Goal: Task Accomplishment & Management: Manage account settings

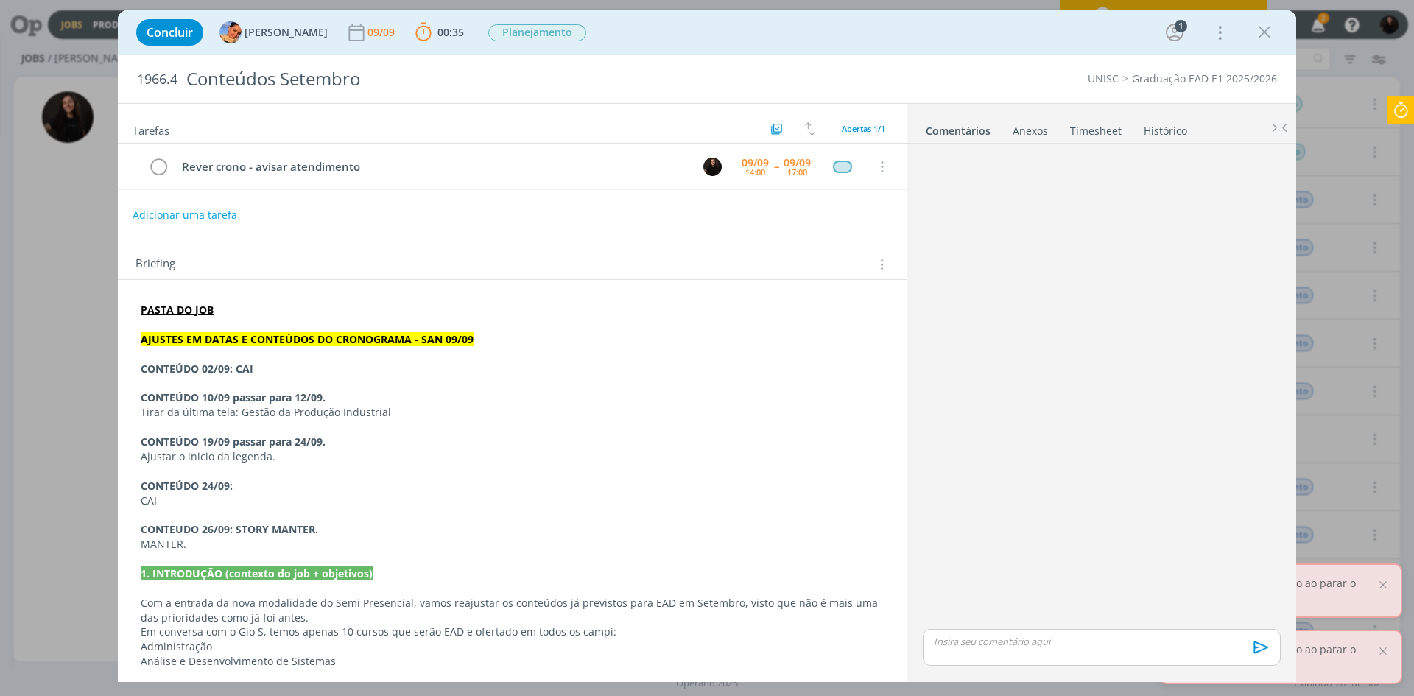
click at [221, 359] on p "dialog" at bounding box center [513, 354] width 744 height 15
click at [273, 369] on p "CONTEÚDO 02/09: CAI" at bounding box center [513, 369] width 744 height 15
click at [383, 396] on p "CONTEÚDO 10/09 passar para 12/09." at bounding box center [513, 397] width 744 height 15
click at [404, 413] on p "Tirar da última tela: Gestão da Produção Industrial" at bounding box center [513, 412] width 744 height 15
drag, startPoint x: 347, startPoint y: 432, endPoint x: 331, endPoint y: 474, distance: 44.3
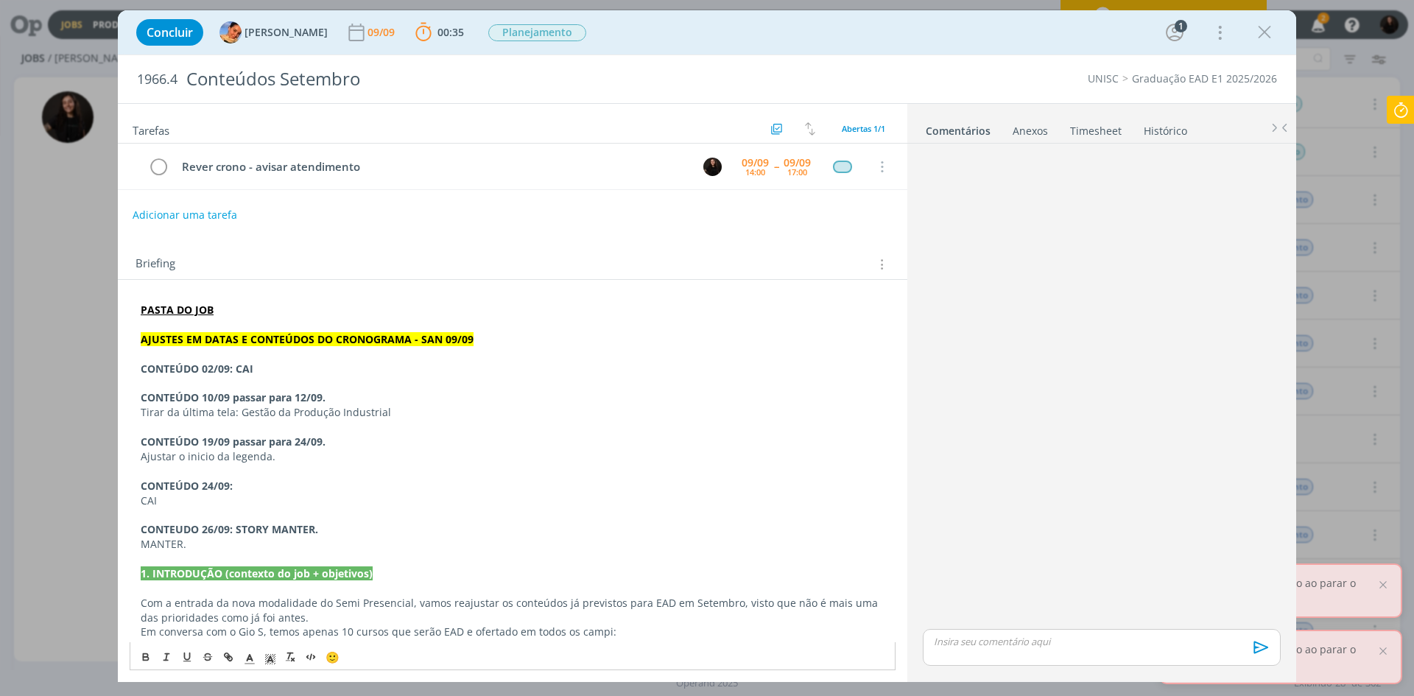
click at [346, 438] on div "PASTA DO JOB AJUSTES EM DATAS E CONTEÚDOS DO CRONOGRAMA - SAN 09/09 CONTEÚDO 02…" at bounding box center [513, 603] width 766 height 611
click at [317, 497] on p "CAI" at bounding box center [513, 501] width 744 height 15
click at [326, 524] on p "CONTEUDO 26/09: STORY MANTER." at bounding box center [513, 529] width 744 height 15
click at [340, 542] on p "MANTER." at bounding box center [513, 544] width 744 height 15
click at [1400, 113] on icon at bounding box center [1401, 110] width 27 height 29
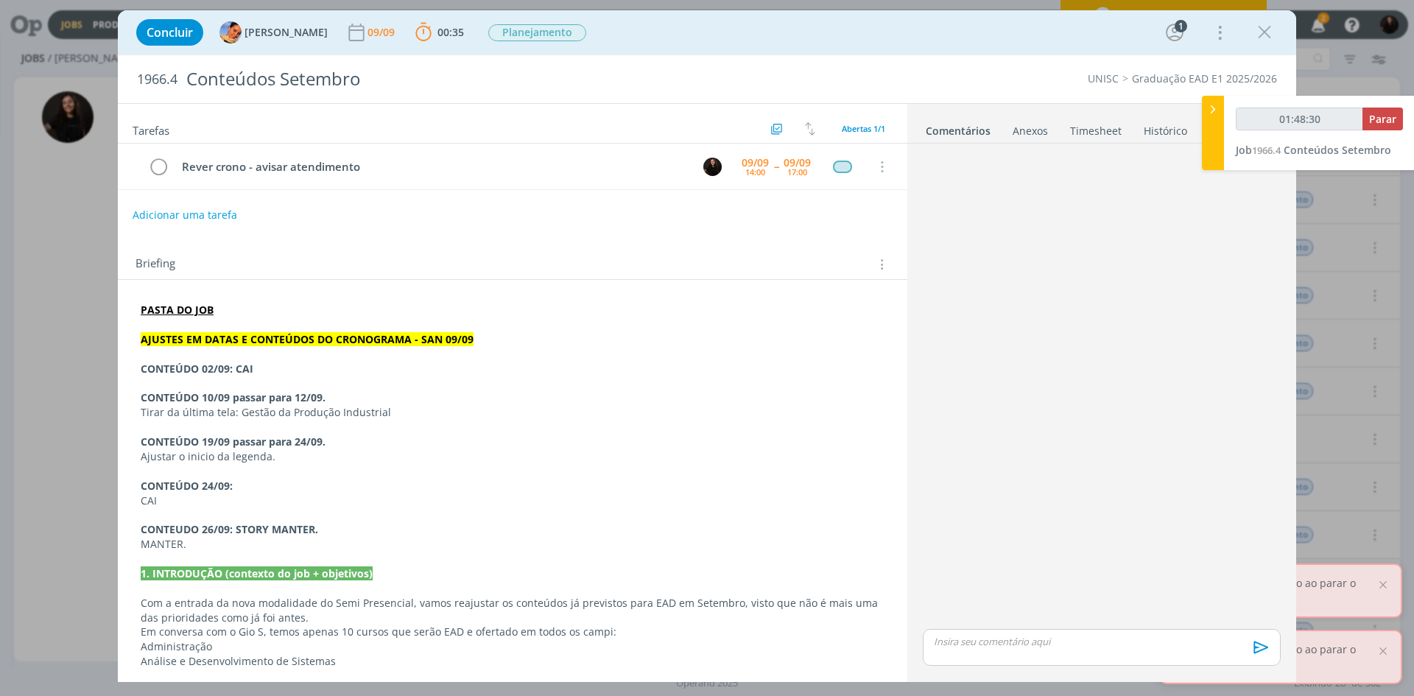
type input "01:48:31"
click at [1390, 117] on span "Parar" at bounding box center [1382, 119] width 27 height 14
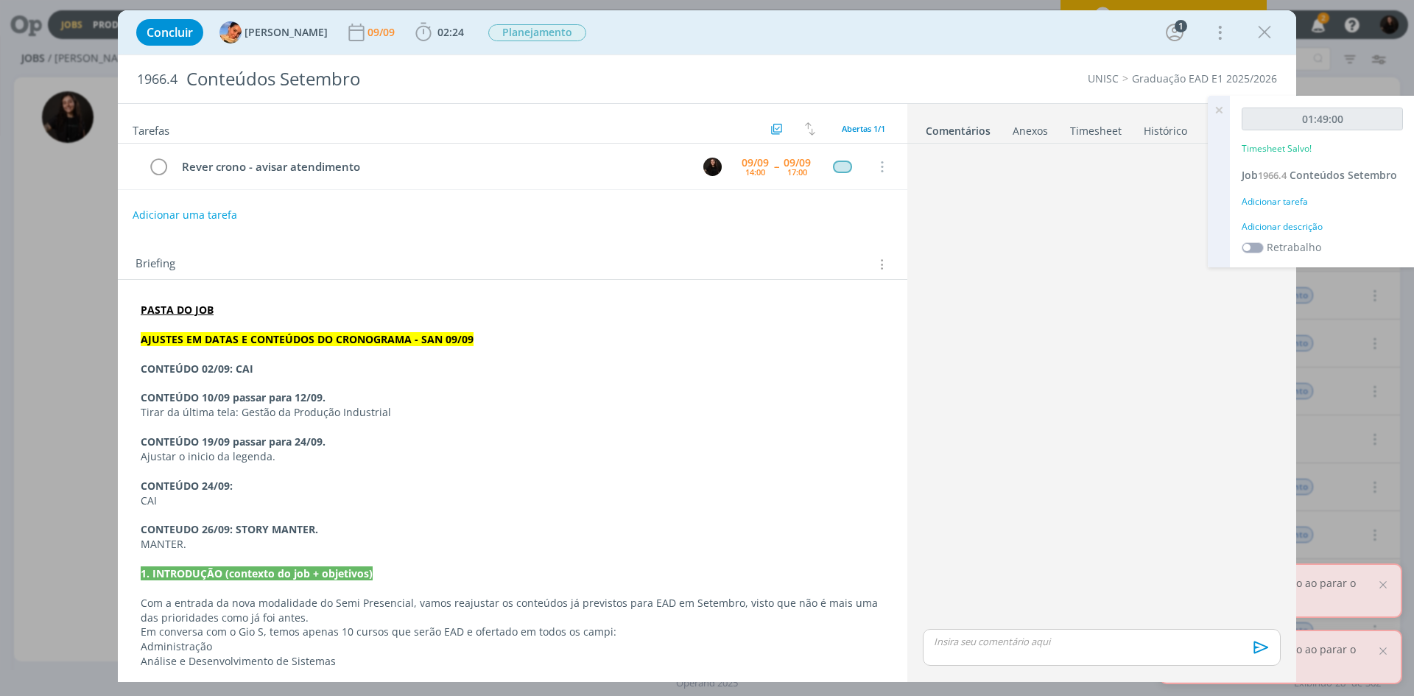
click at [1266, 229] on div "Adicionar descrição" at bounding box center [1322, 226] width 161 height 13
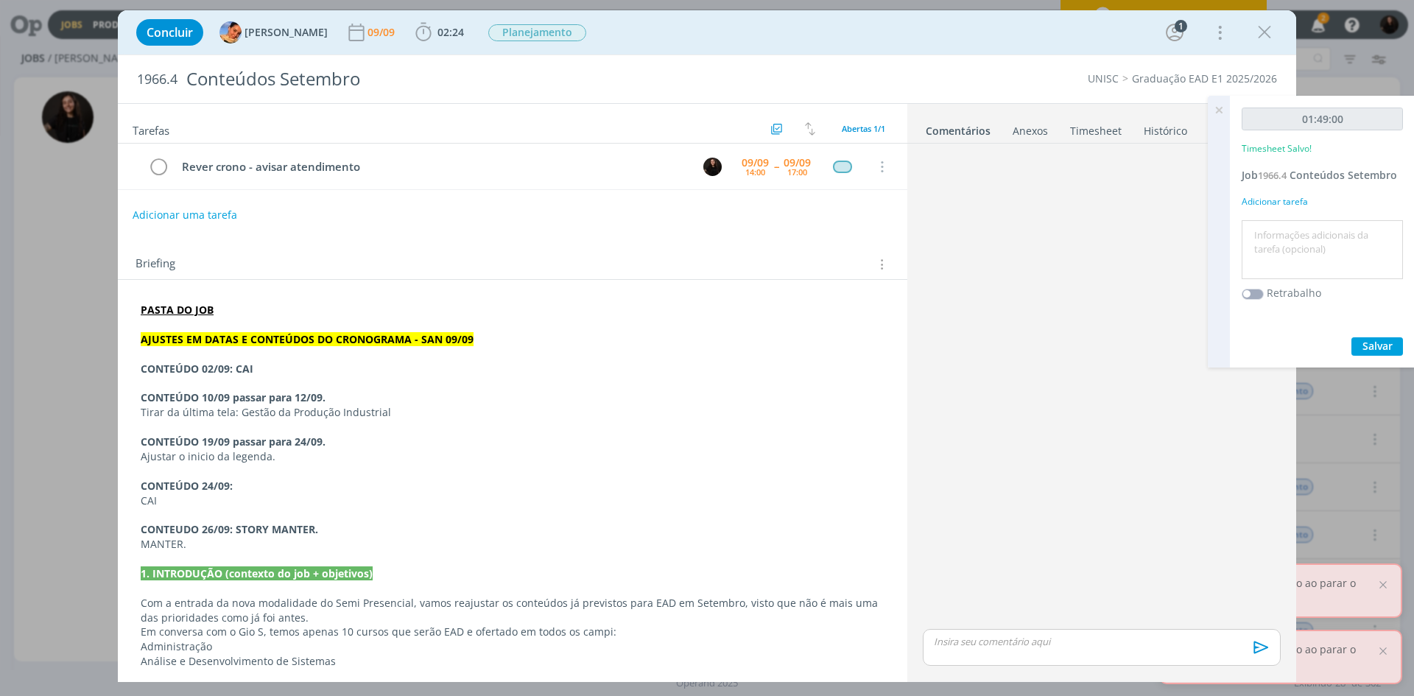
click at [1279, 248] on textarea at bounding box center [1323, 250] width 154 height 52
type textarea "ajustes crono ead"
click at [1386, 335] on div "01:49:00 Timesheet Salvo! Job 1966.4 Conteúdos Setembro Adicionar tarefa ajuste…" at bounding box center [1322, 232] width 185 height 272
click at [1386, 343] on span "Salvar" at bounding box center [1378, 346] width 30 height 14
click at [967, 651] on div "dialog" at bounding box center [1102, 647] width 358 height 37
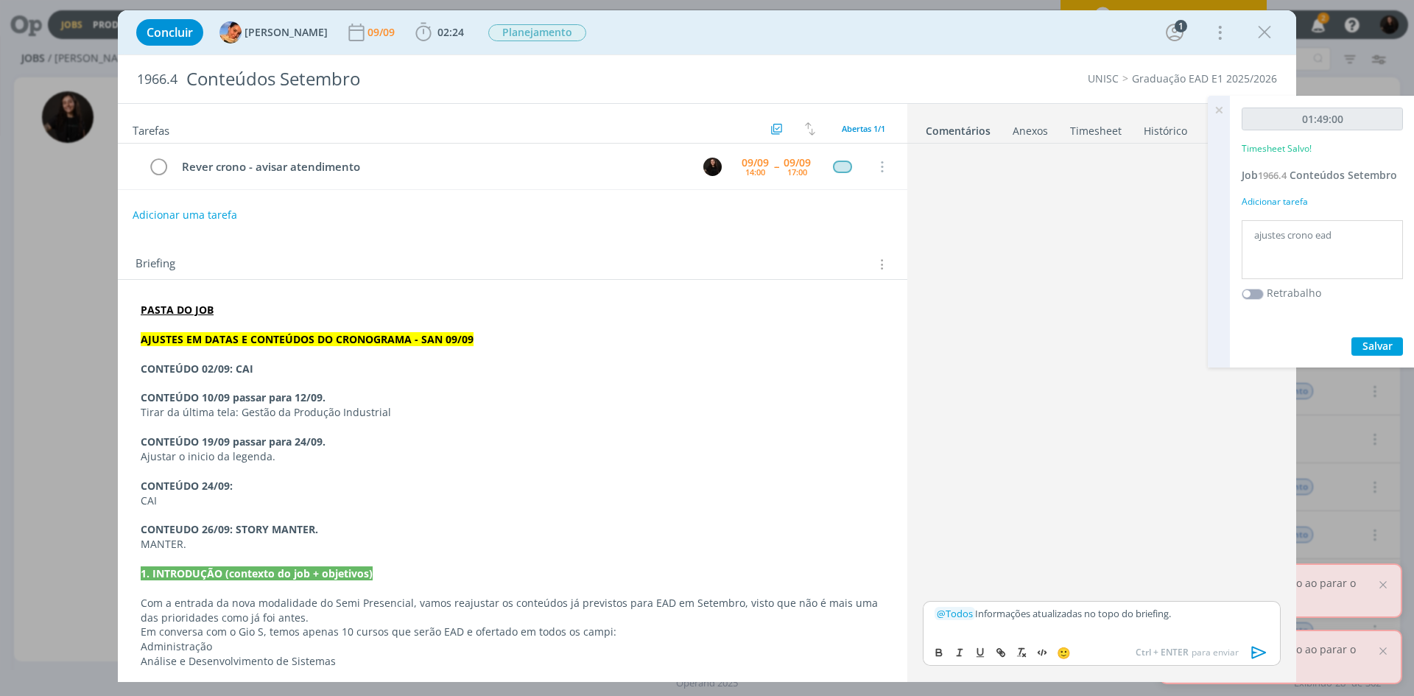
click at [1264, 651] on icon "dialog" at bounding box center [1259, 652] width 15 height 13
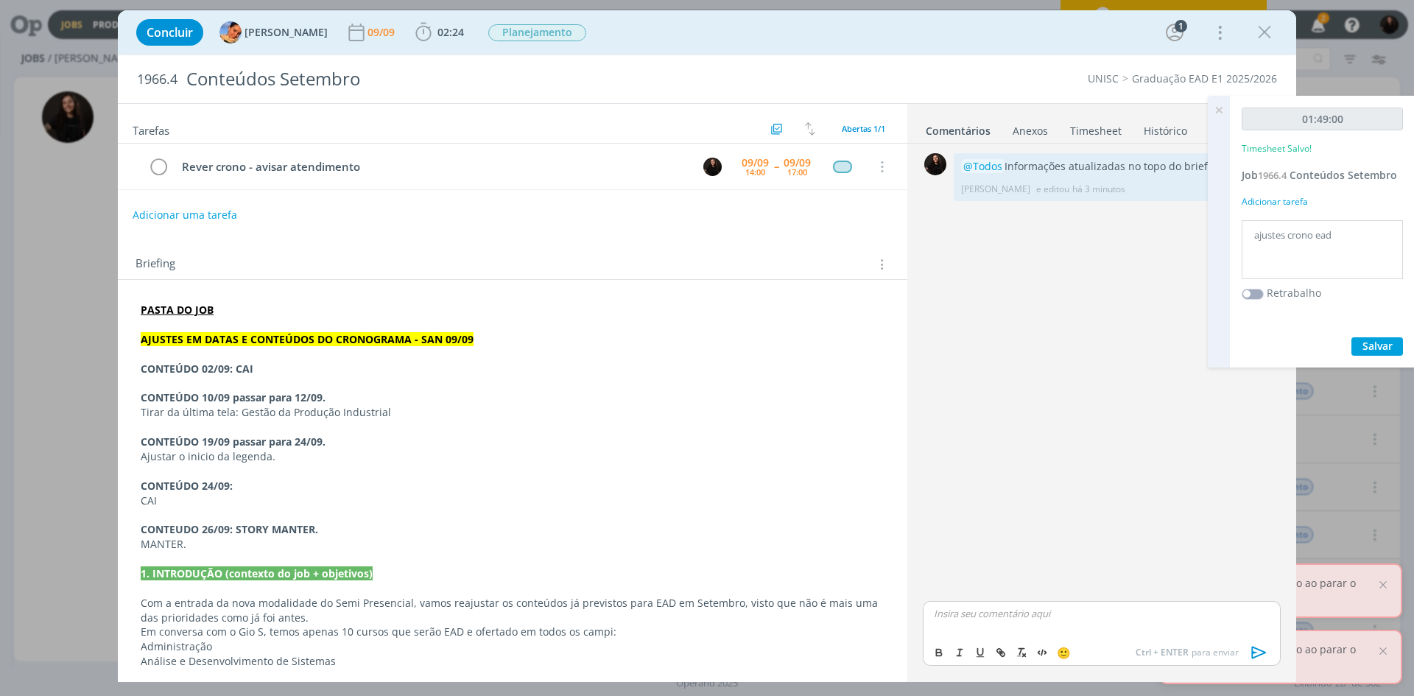
click at [414, 401] on p "CONTEÚDO 10/09 passar para 12/09." at bounding box center [513, 397] width 744 height 15
click at [525, 250] on div "Briefing Briefings Predefinidos Versões do Briefing Ver Briefing do Projeto" at bounding box center [513, 260] width 790 height 40
drag, startPoint x: 153, startPoint y: 164, endPoint x: 466, endPoint y: 301, distance: 341.1
click at [466, 296] on div "Tarefas Usar Job de template Ordenar por: Prazo crescente Prazo decrescente Ord…" at bounding box center [513, 387] width 790 height 566
click at [155, 176] on icon "dialog" at bounding box center [158, 167] width 21 height 22
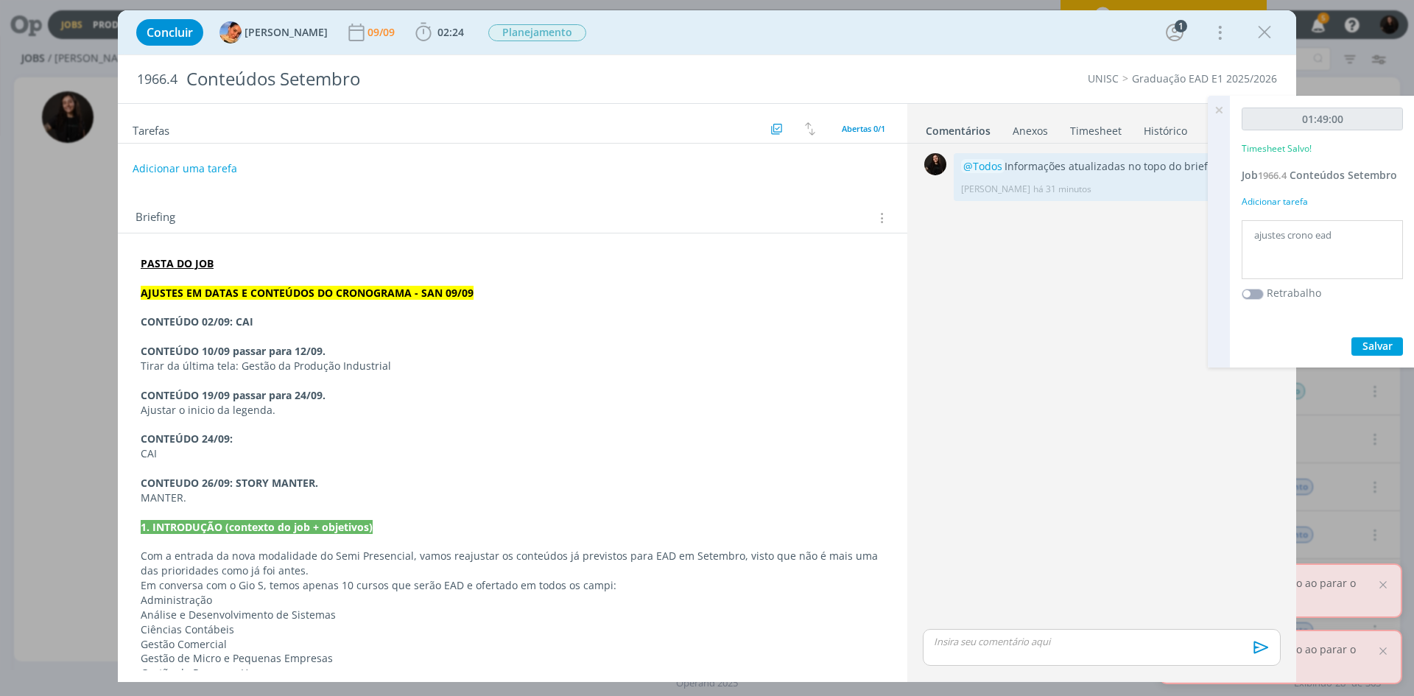
drag, startPoint x: 1267, startPoint y: 35, endPoint x: 1226, endPoint y: 106, distance: 81.9
click at [1267, 35] on icon "dialog" at bounding box center [1265, 32] width 22 height 22
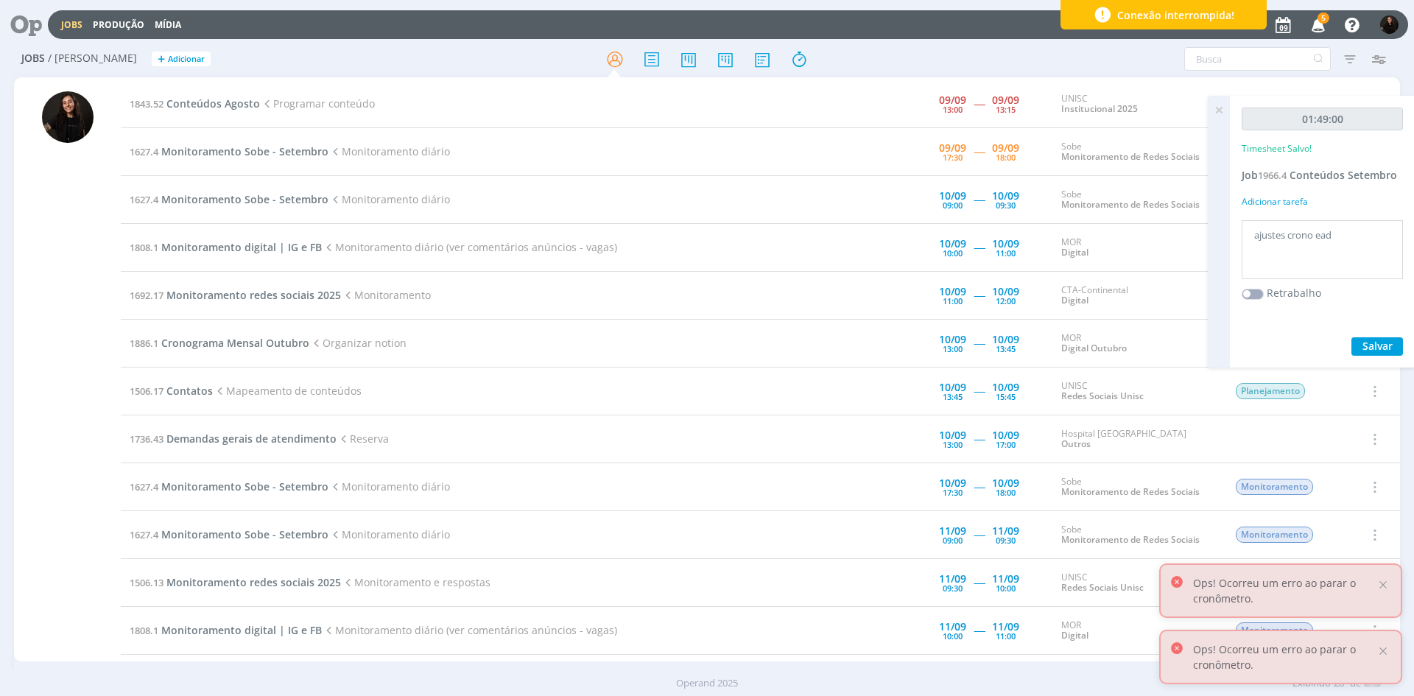
click at [1221, 112] on icon at bounding box center [1219, 110] width 27 height 29
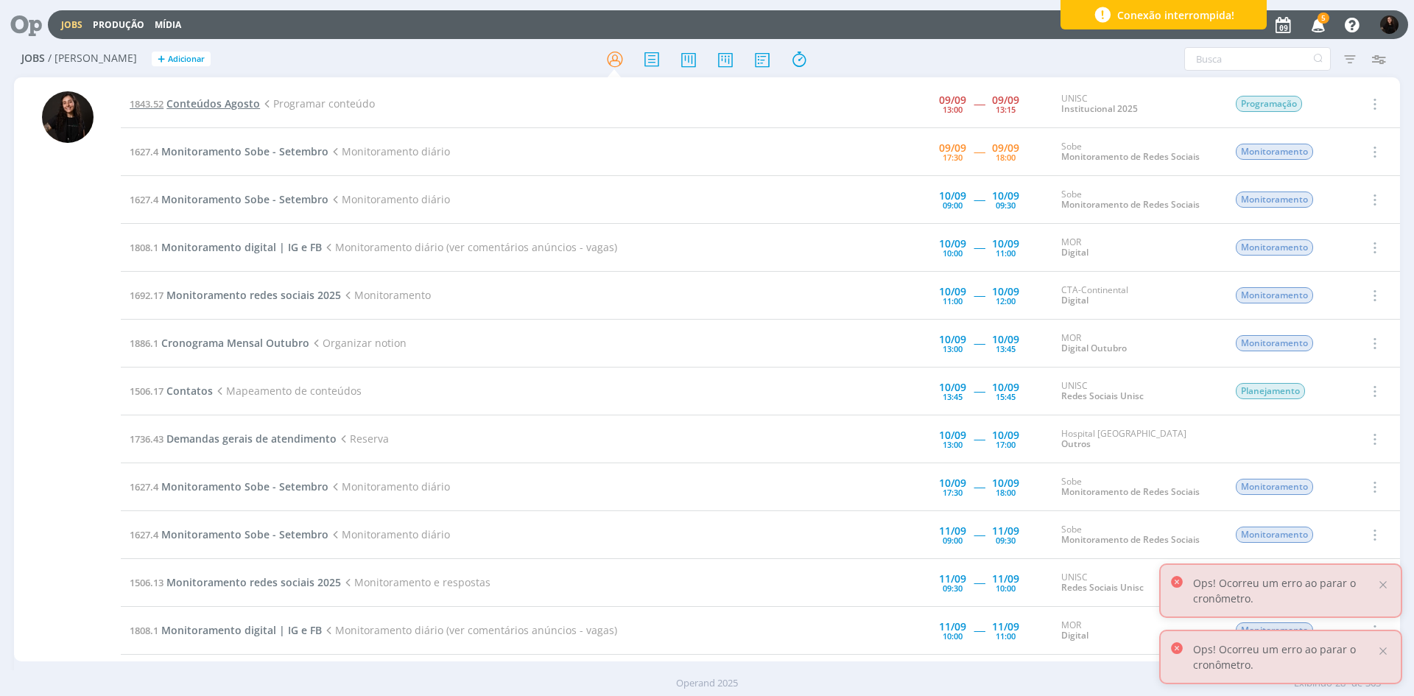
click at [208, 105] on span "Conteúdos Agosto" at bounding box center [213, 104] width 94 height 14
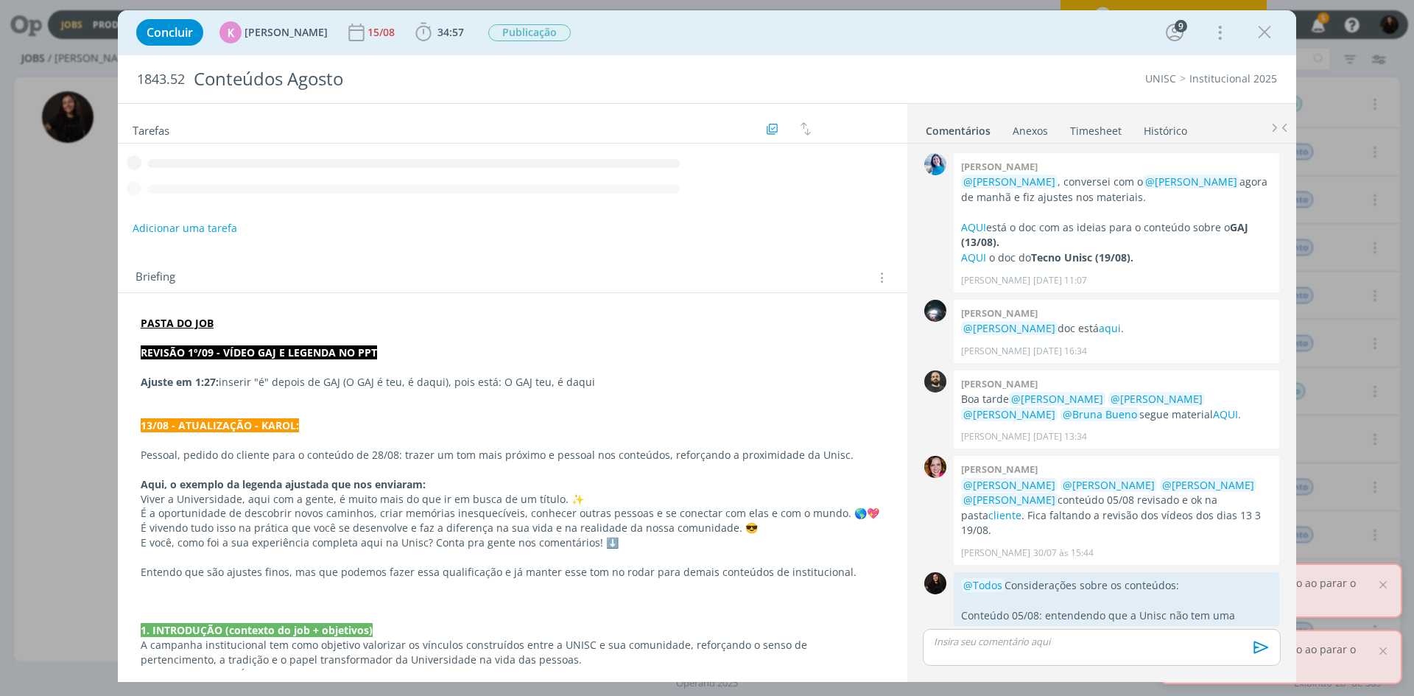
scroll to position [1585, 0]
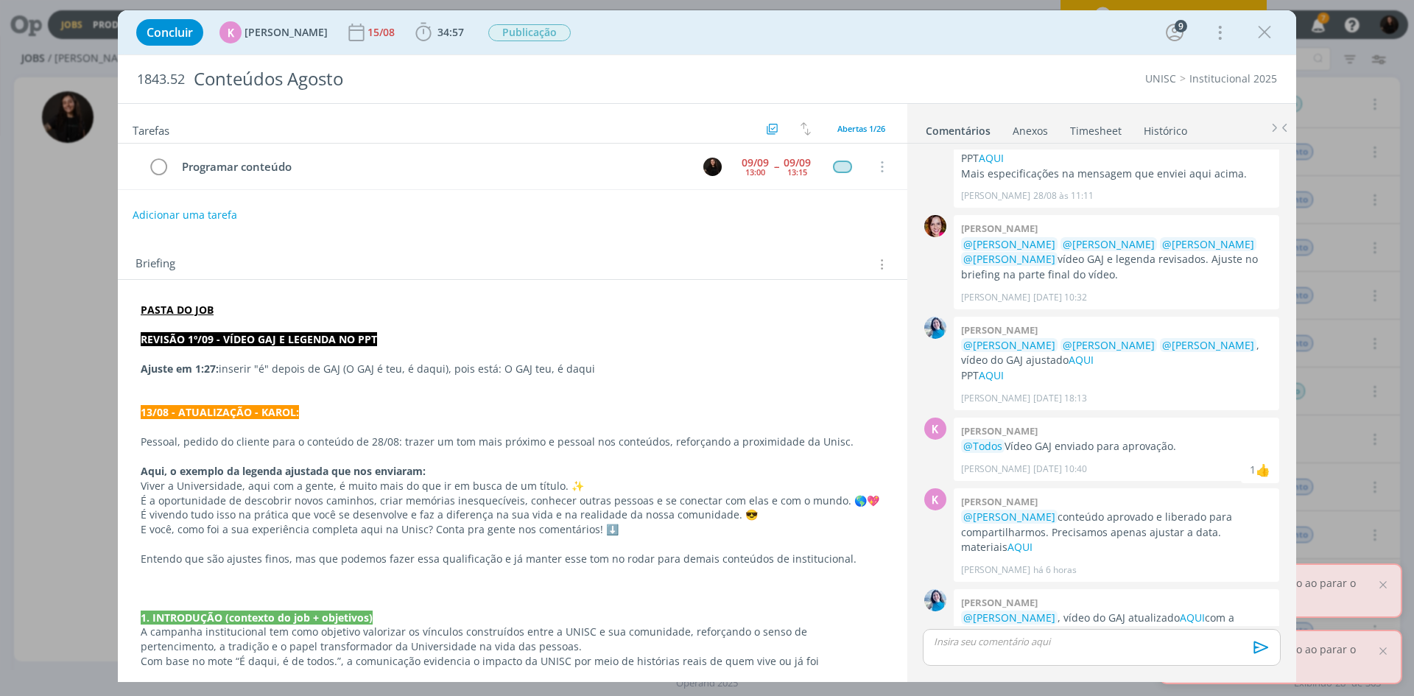
drag, startPoint x: 1266, startPoint y: 29, endPoint x: 553, endPoint y: 695, distance: 976.2
click at [1266, 29] on icon "dialog" at bounding box center [1265, 32] width 22 height 22
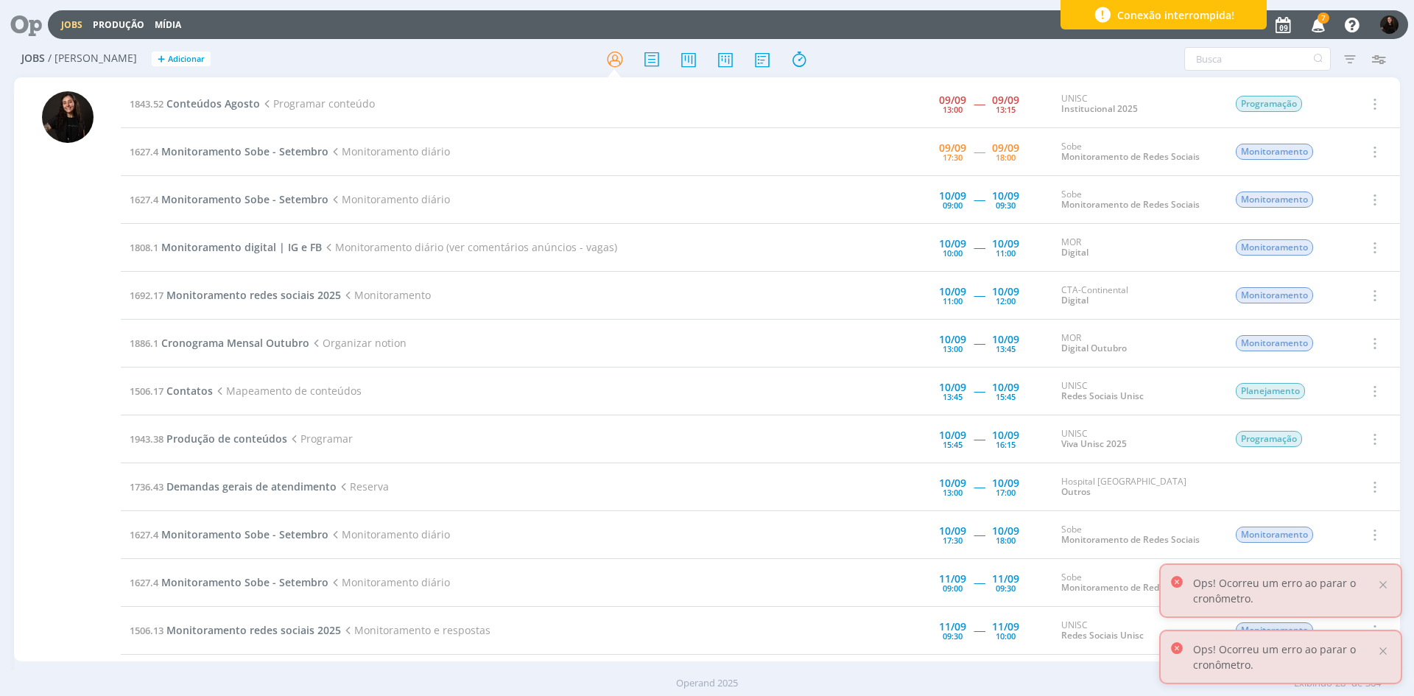
click at [1319, 18] on span "7" at bounding box center [1324, 18] width 12 height 11
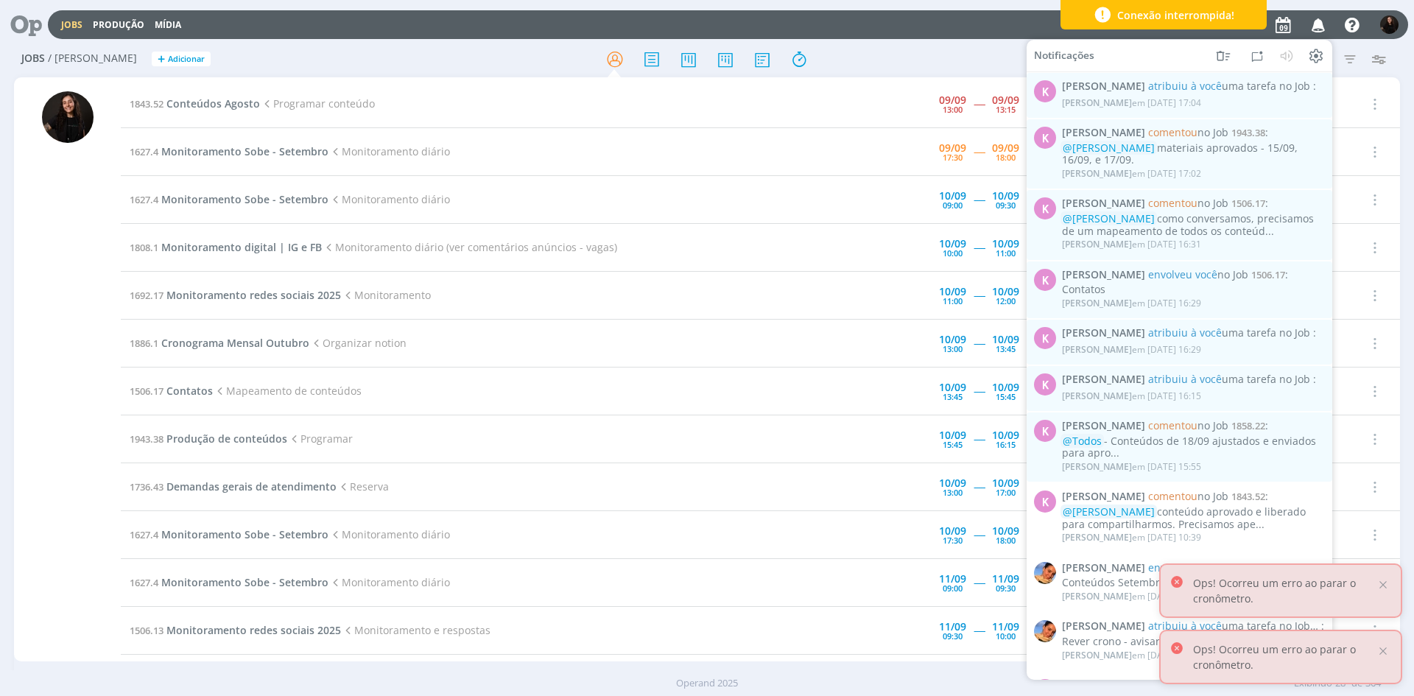
click at [1319, 18] on icon "button" at bounding box center [1319, 24] width 26 height 25
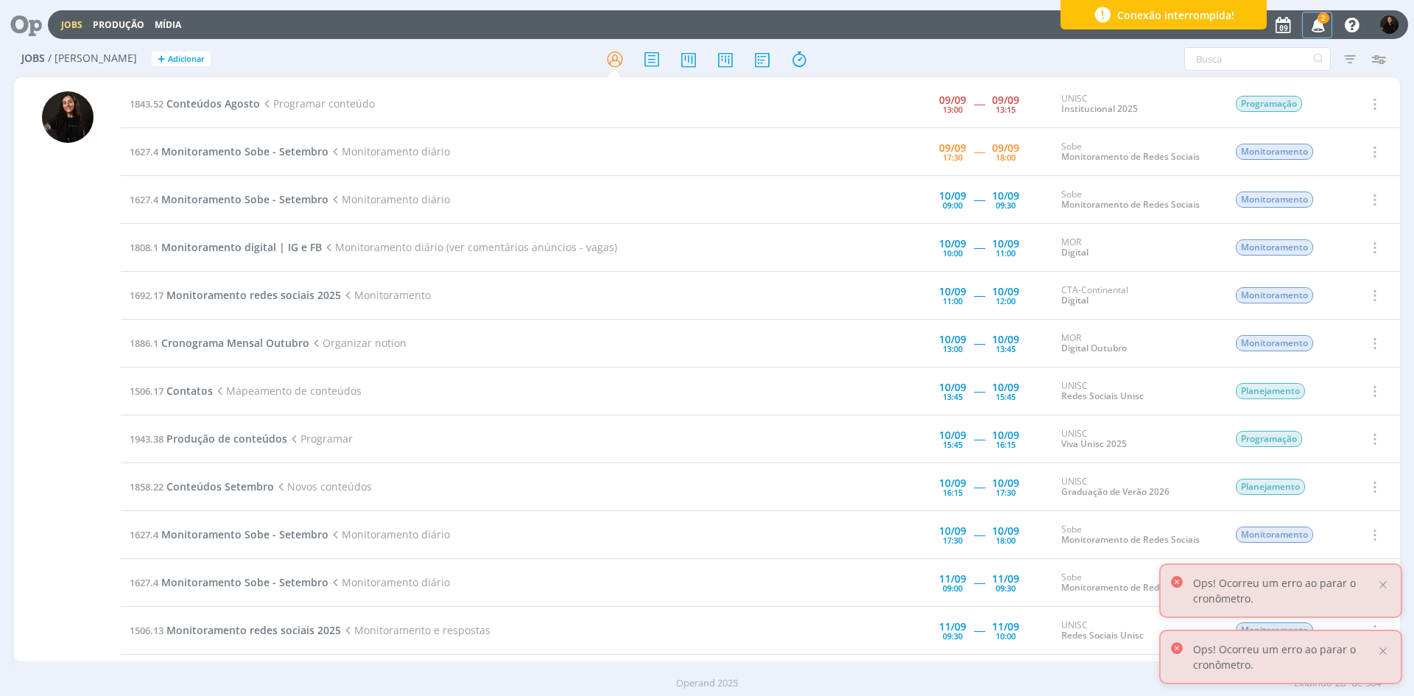
click at [1318, 22] on span "2" at bounding box center [1317, 28] width 29 height 13
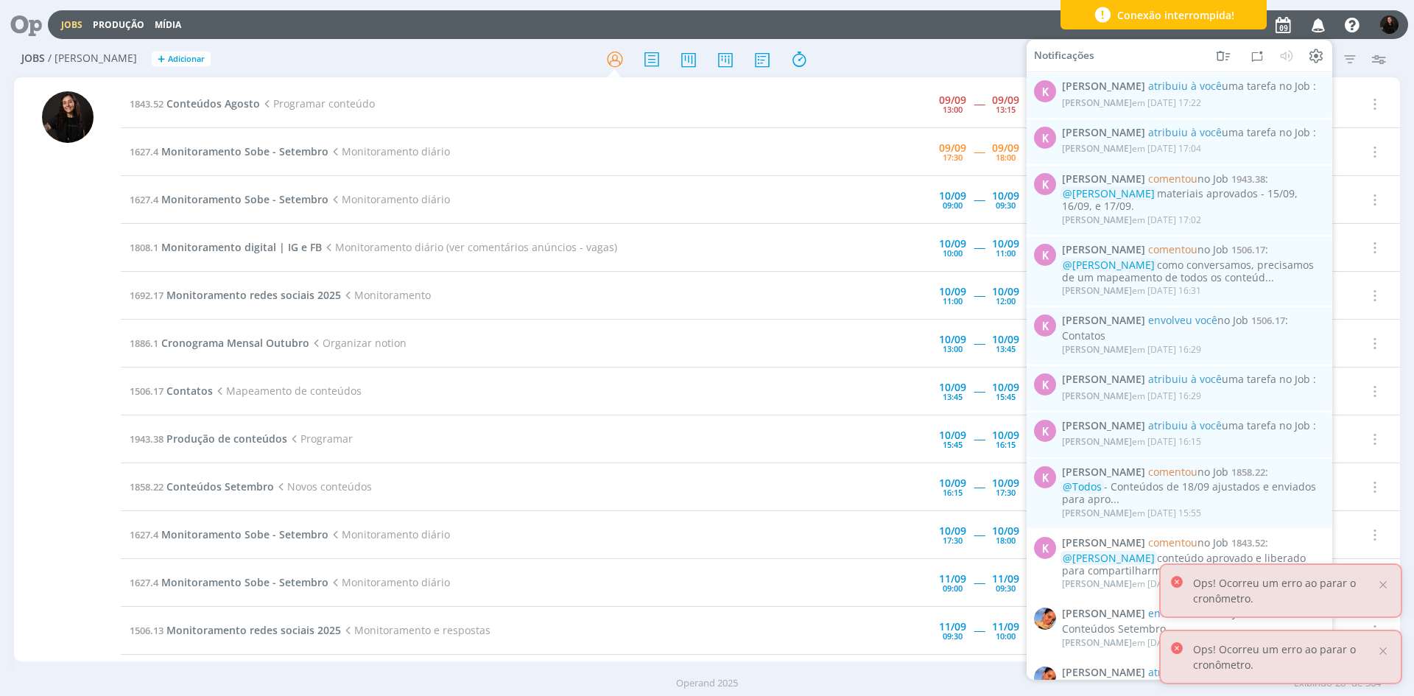
click at [1336, 26] on div "Notificações K Karoline Arend atribuiu à você uma tarefa no Job : Karoline Aren…" at bounding box center [1335, 25] width 127 height 27
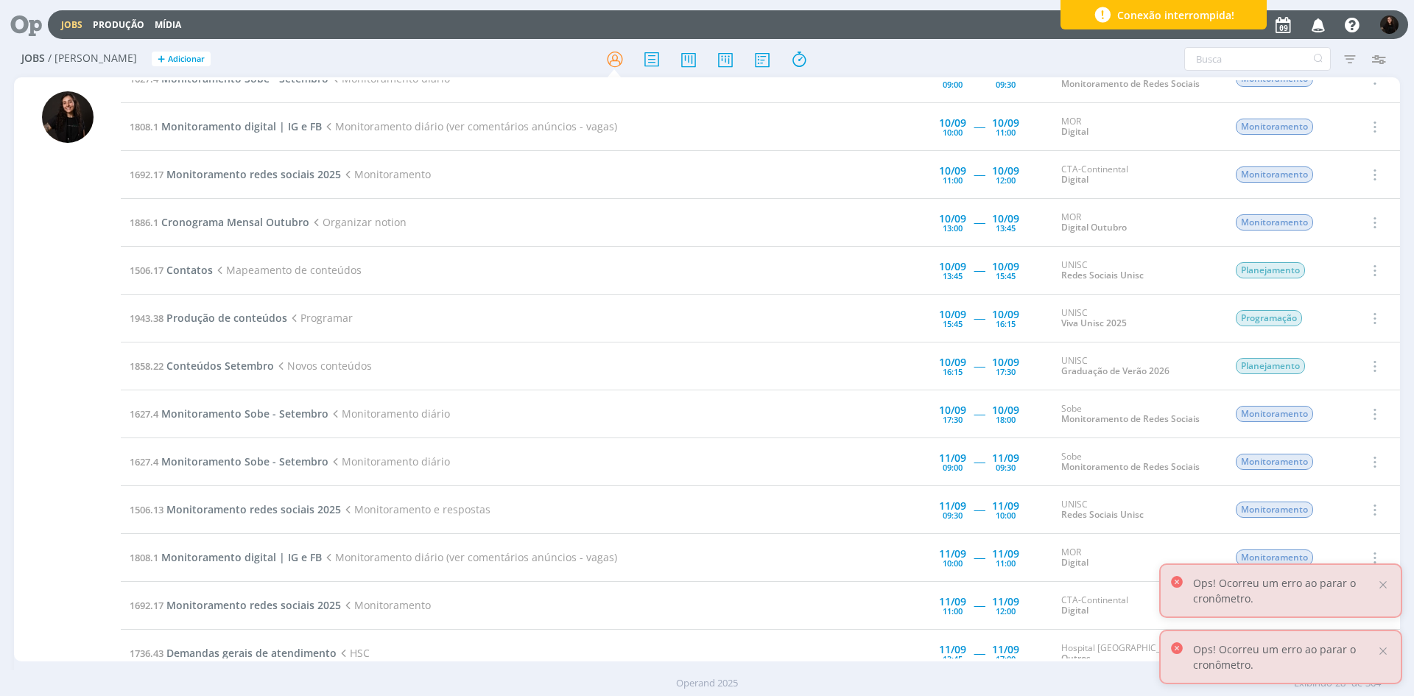
scroll to position [147, 0]
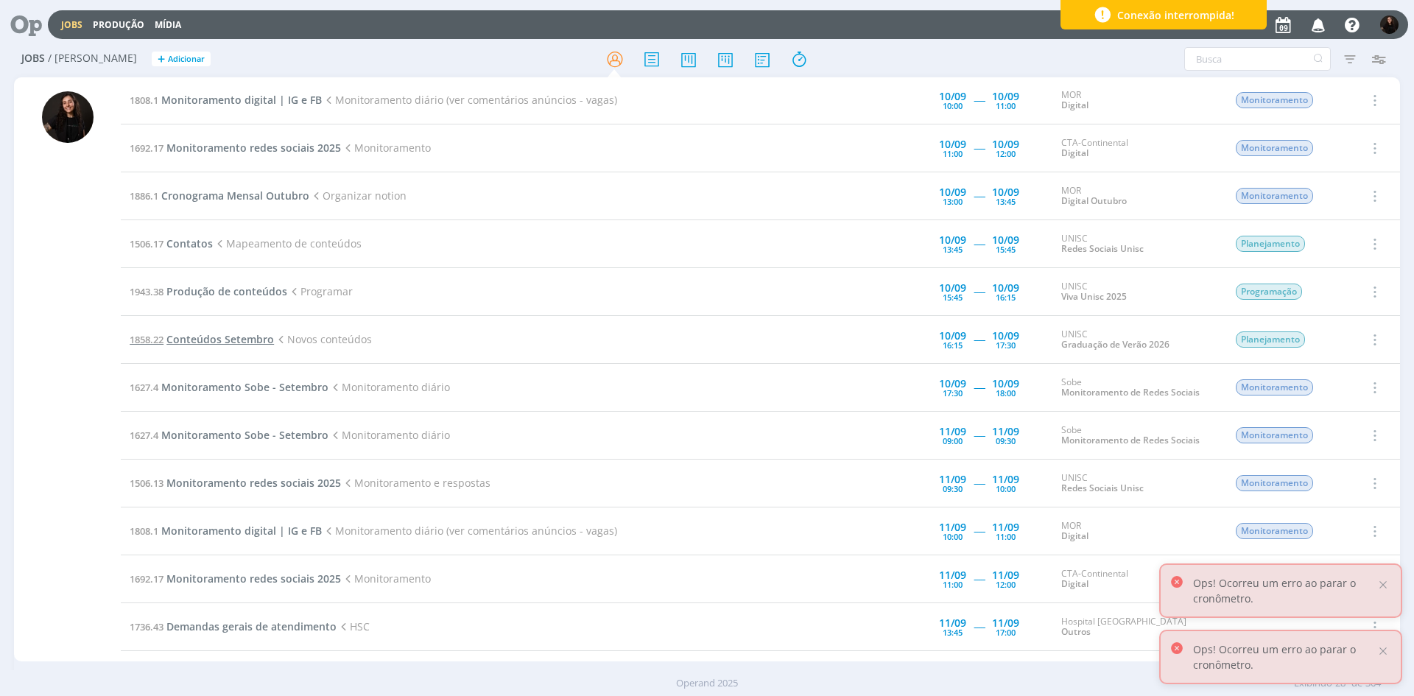
click at [204, 334] on span "Conteúdos Setembro" at bounding box center [220, 339] width 108 height 14
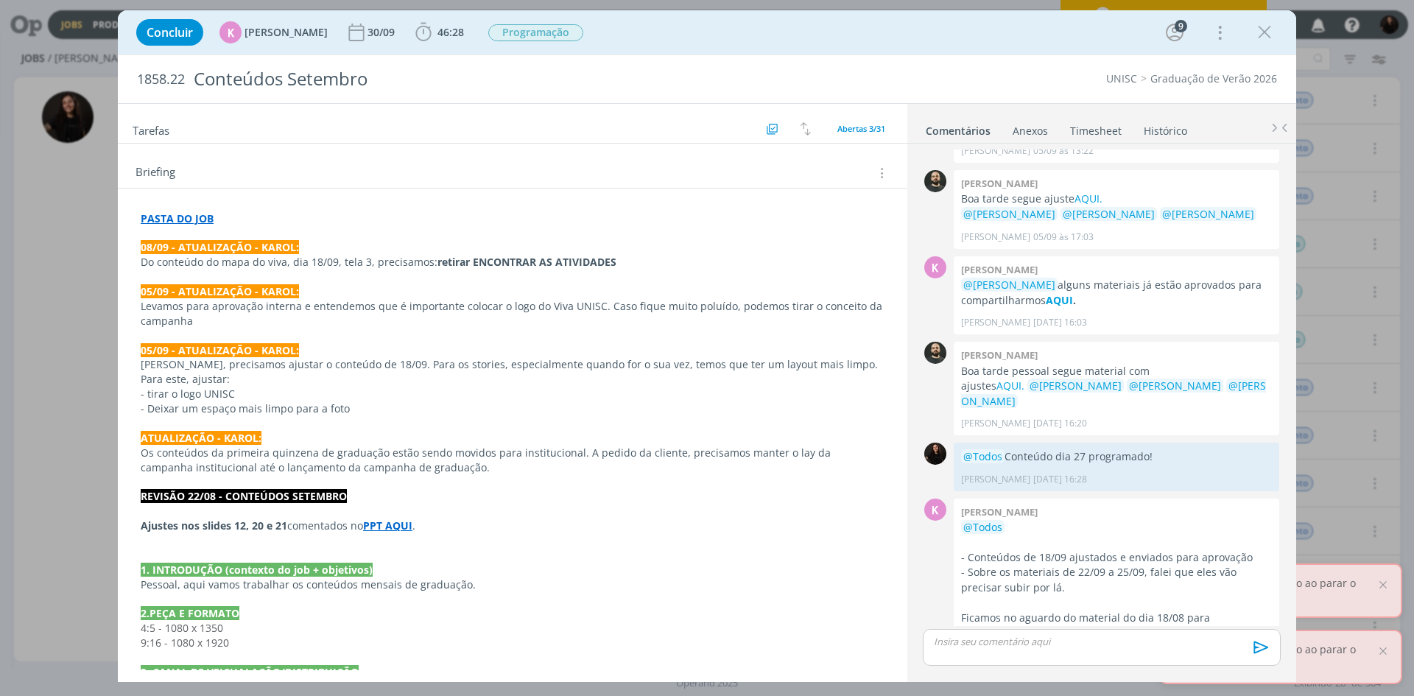
scroll to position [221, 0]
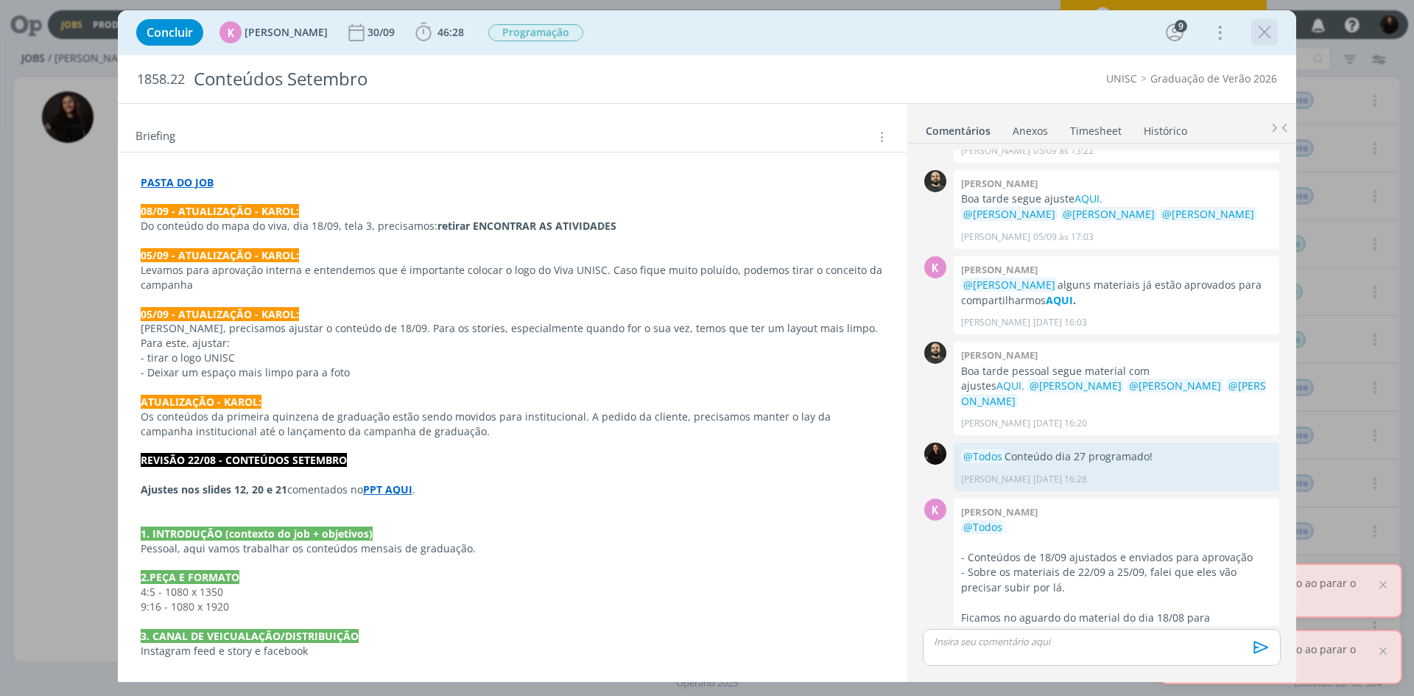
click at [1269, 27] on icon "dialog" at bounding box center [1265, 32] width 22 height 22
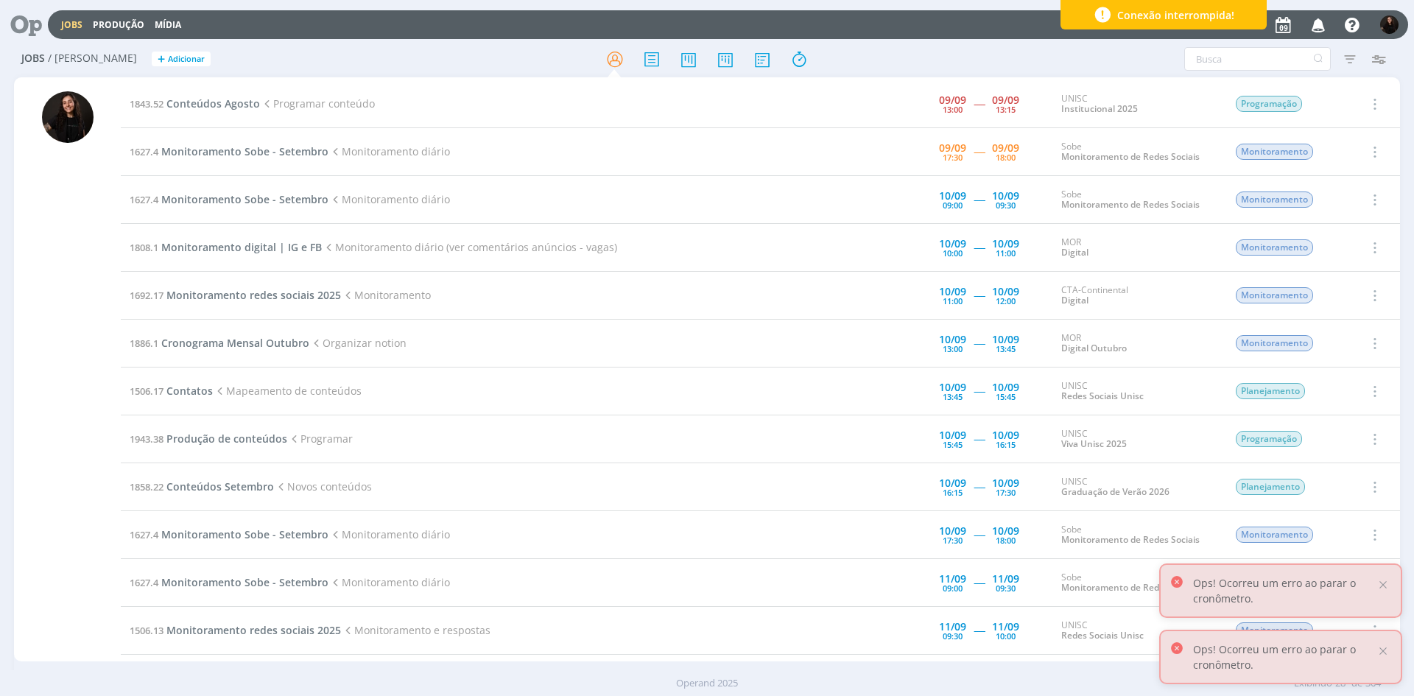
click at [292, 158] on td "1627.4 Monitoramento Sobe - Setembro Monitoramento diário" at bounding box center [469, 152] width 696 height 48
click at [292, 154] on span "Monitoramento Sobe - Setembro" at bounding box center [244, 151] width 167 height 14
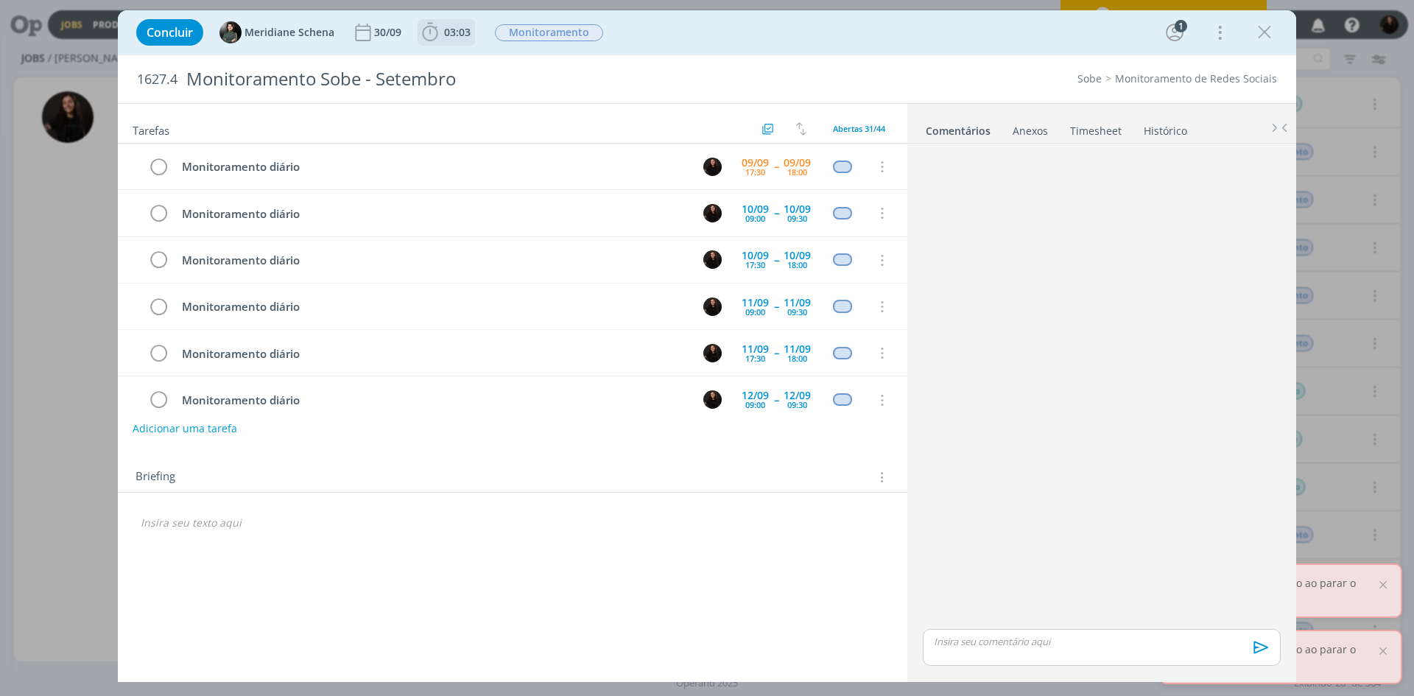
click at [421, 39] on icon "dialog" at bounding box center [430, 32] width 22 height 22
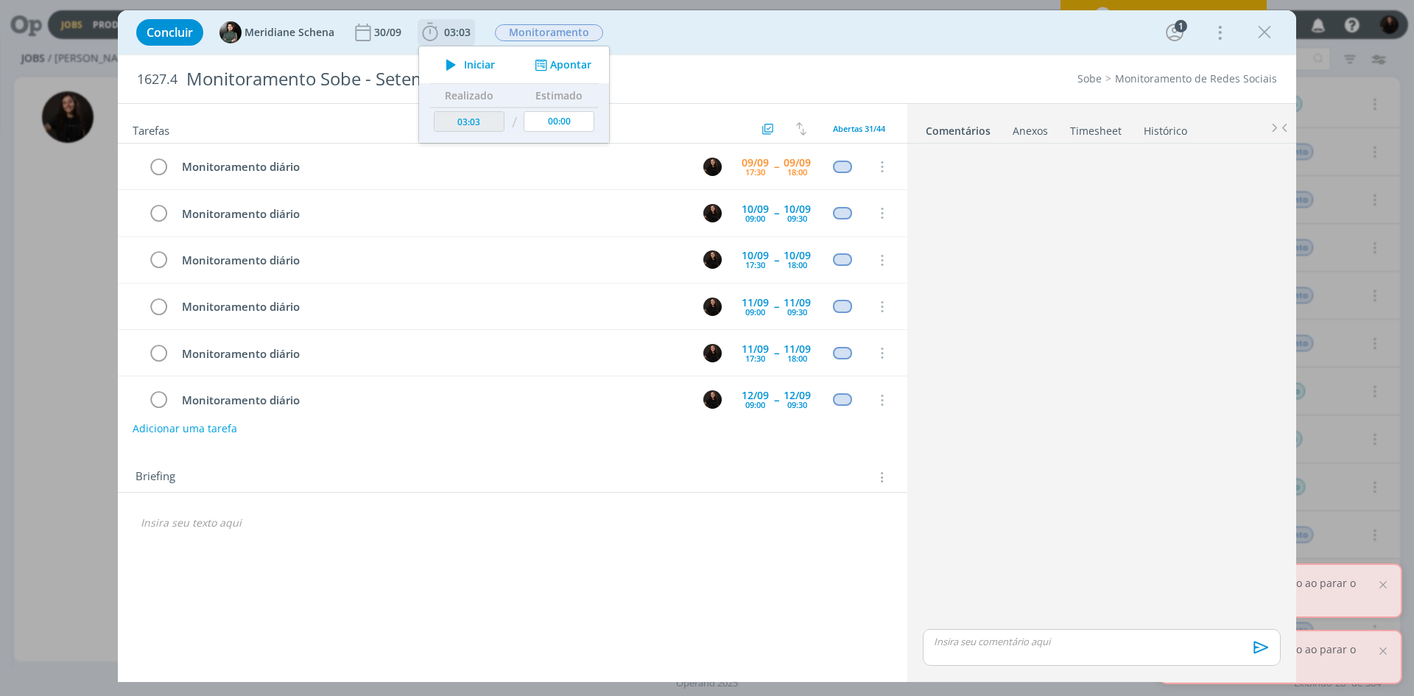
click at [449, 71] on icon "dialog" at bounding box center [451, 64] width 26 height 19
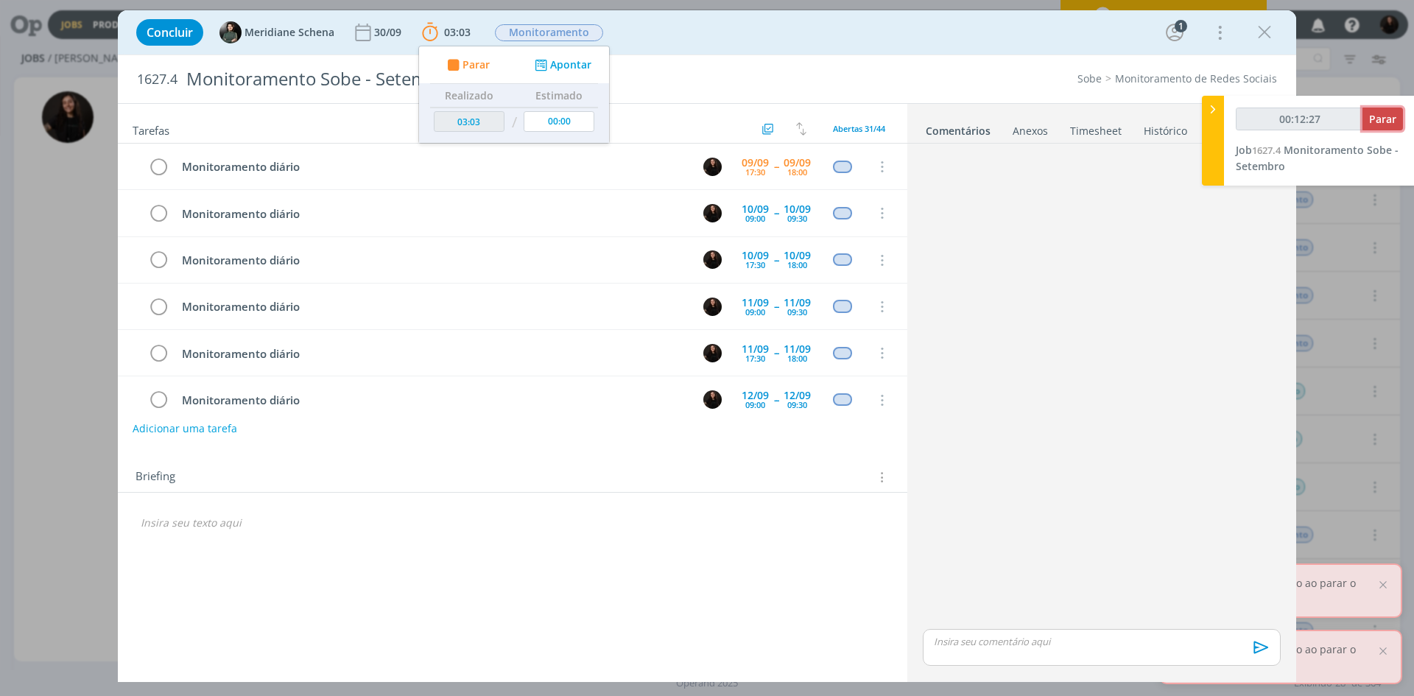
click at [1387, 114] on span "Parar" at bounding box center [1382, 119] width 27 height 14
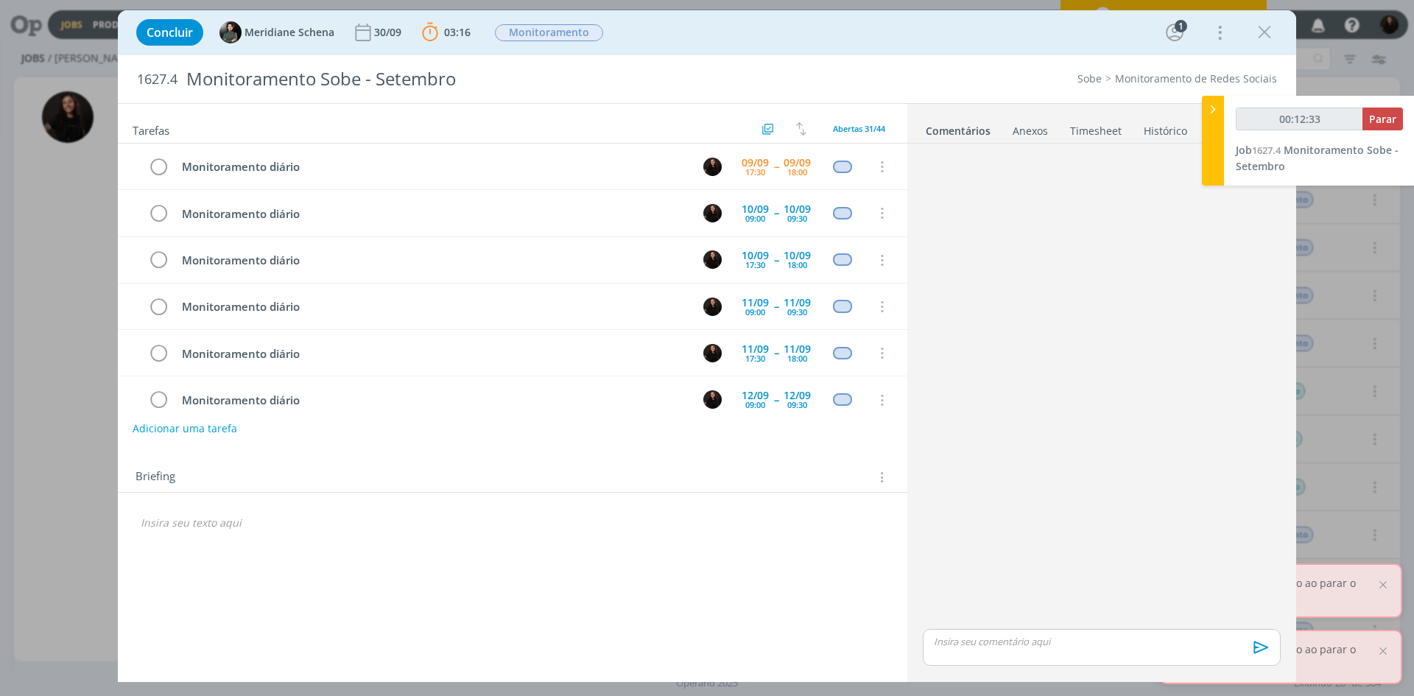
type input "00:13:00"
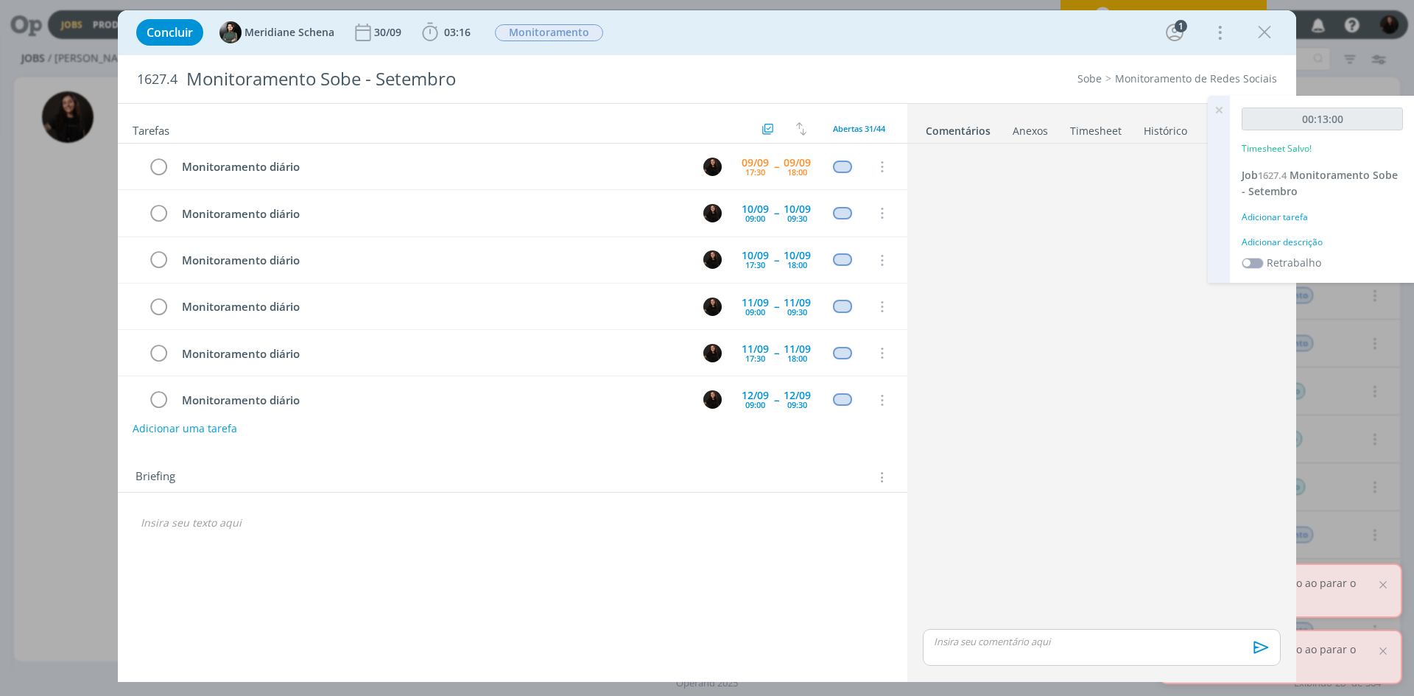
click at [1279, 242] on div "Adicionar descrição" at bounding box center [1322, 242] width 161 height 13
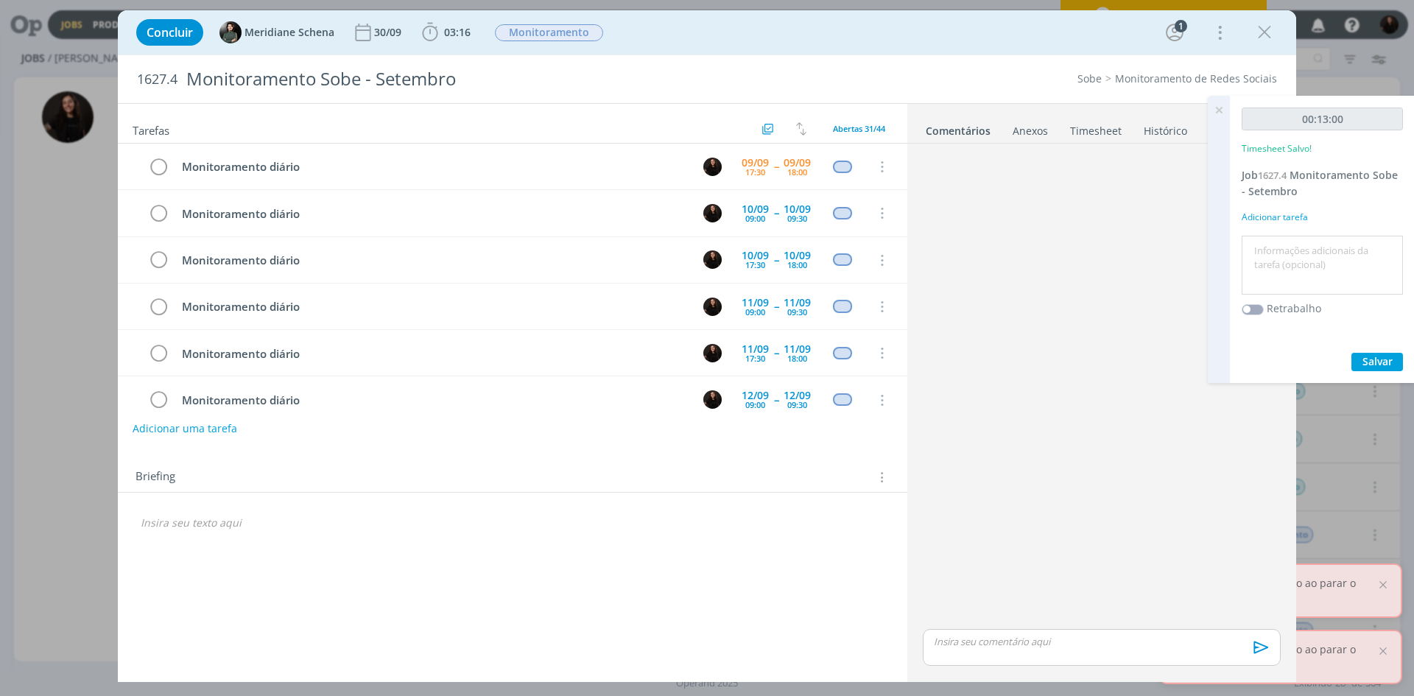
click at [1280, 258] on textarea at bounding box center [1323, 265] width 154 height 52
type textarea "monitoramento diário"
drag, startPoint x: 1375, startPoint y: 367, endPoint x: 1296, endPoint y: 314, distance: 95.0
click at [1375, 366] on span "Salvar" at bounding box center [1378, 361] width 30 height 14
drag, startPoint x: 160, startPoint y: 166, endPoint x: 1122, endPoint y: 136, distance: 962.5
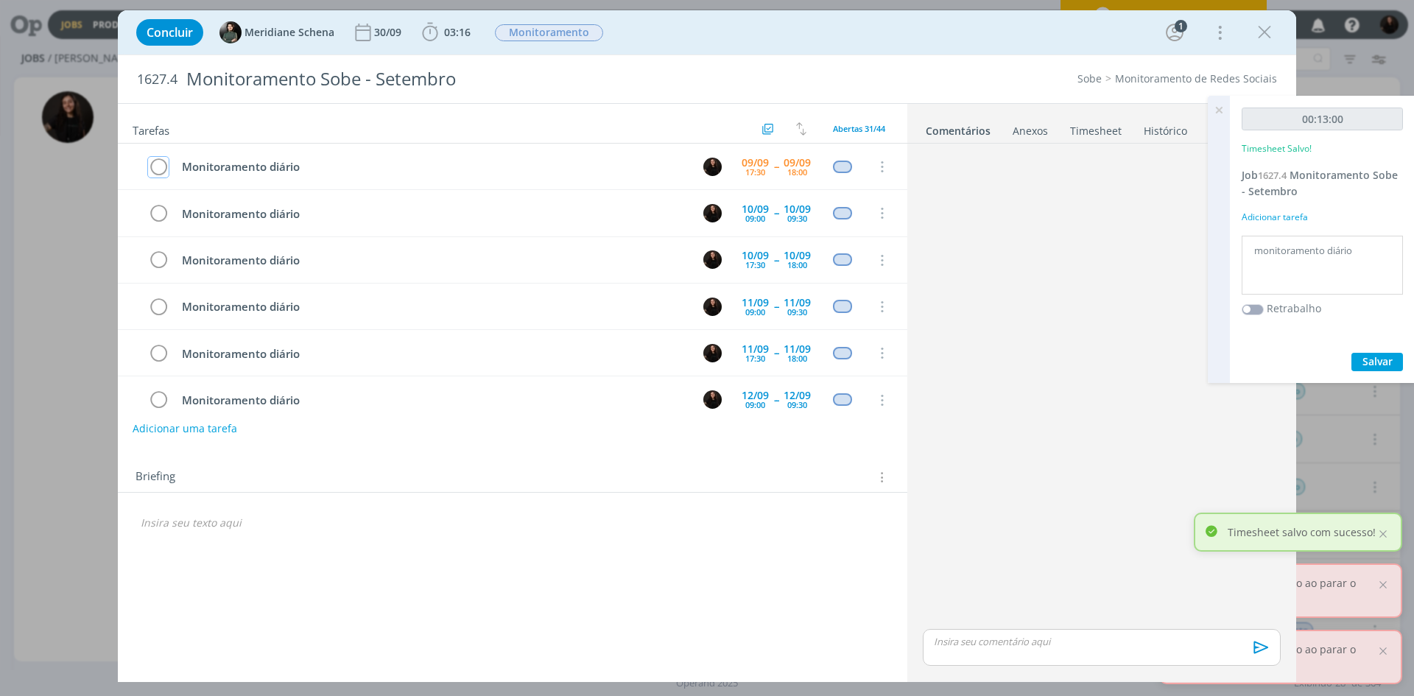
click at [160, 165] on icon "dialog" at bounding box center [158, 167] width 21 height 22
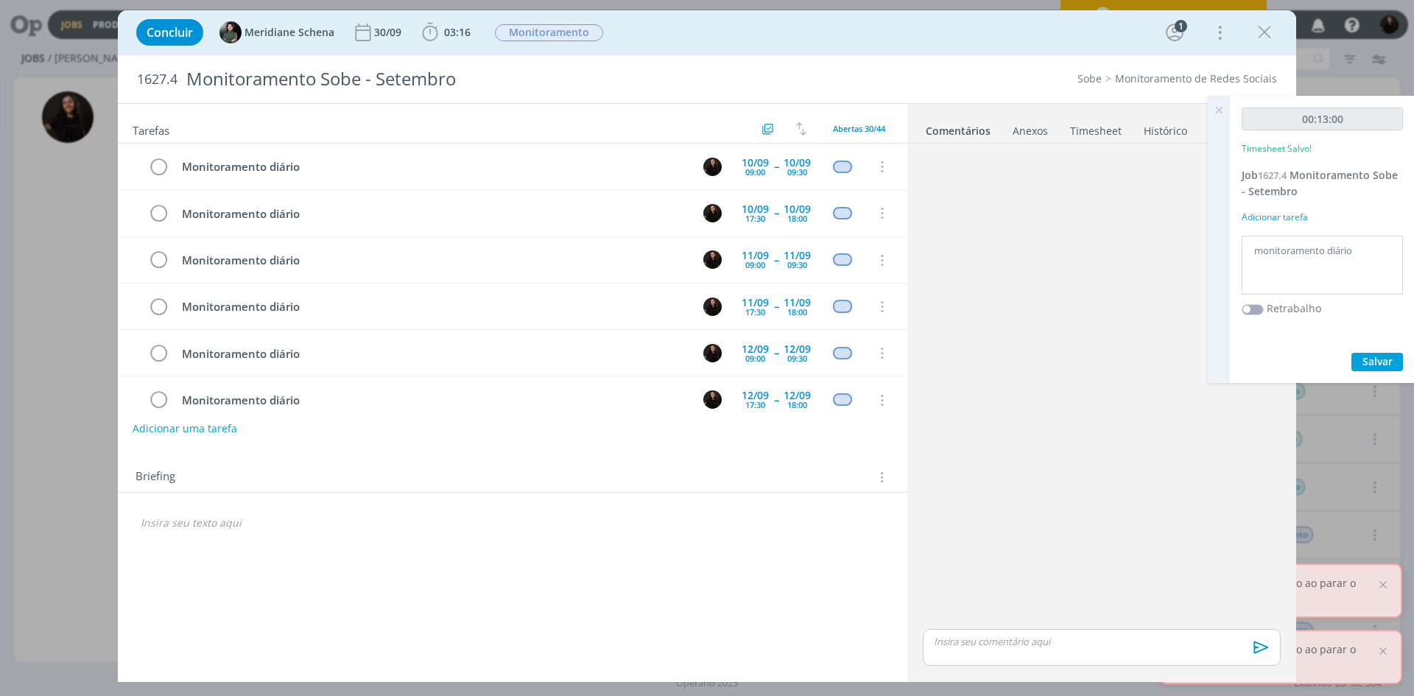
click at [1262, 33] on icon "dialog" at bounding box center [1265, 32] width 22 height 22
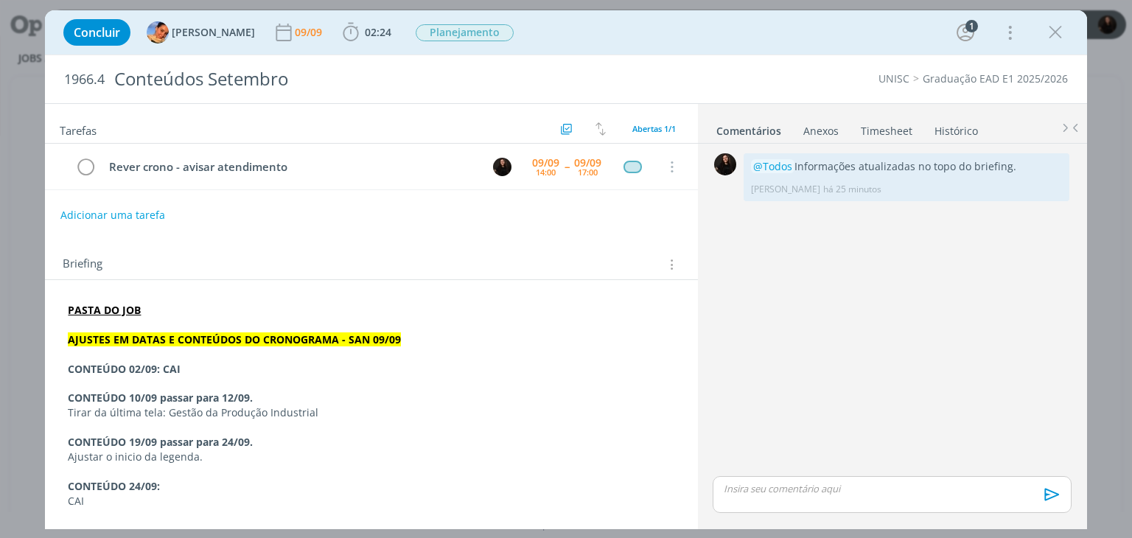
scroll to position [128, 0]
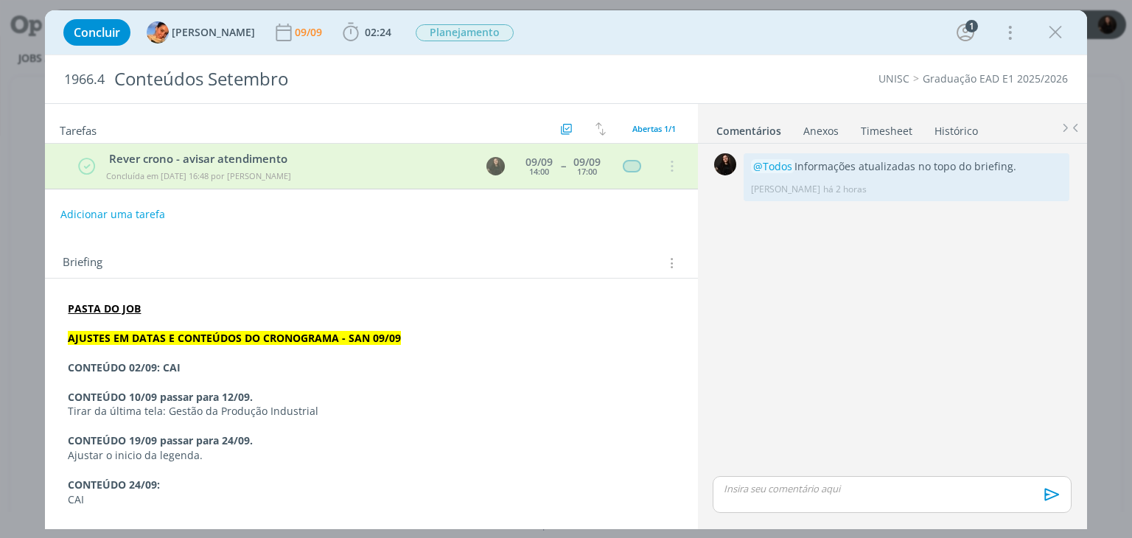
scroll to position [128, 0]
